Goal: Transaction & Acquisition: Purchase product/service

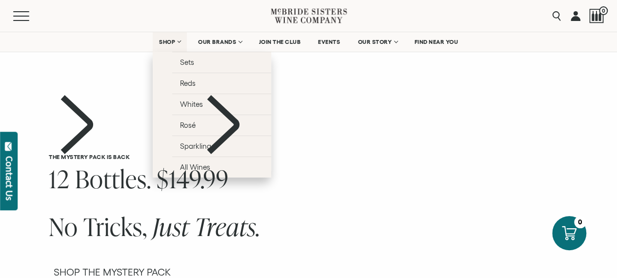
click at [170, 45] on link "SHOP" at bounding box center [170, 42] width 34 height 20
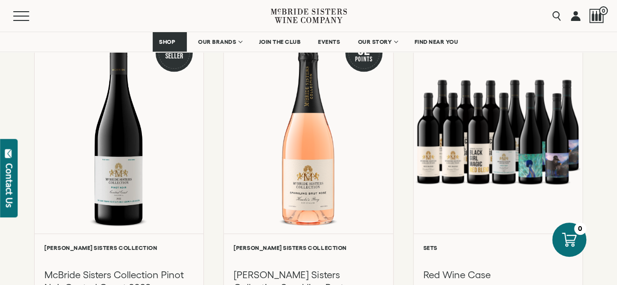
scroll to position [465, 0]
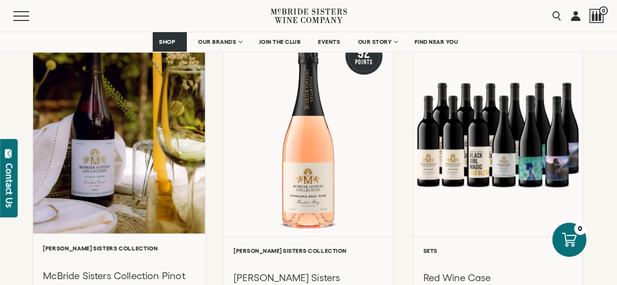
click at [137, 162] on div at bounding box center [119, 130] width 172 height 208
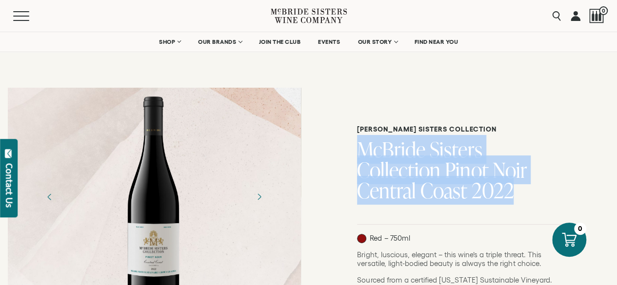
drag, startPoint x: 358, startPoint y: 143, endPoint x: 405, endPoint y: 204, distance: 76.9
click at [405, 204] on div "McBride Sisters Collection McBride Sisters Collection Pinot Noir Central Coast …" at bounding box center [462, 167] width 211 height 85
copy h1 "McBride Sisters Collection Pinot Noir Central Coast 2022"
